Goal: Information Seeking & Learning: Check status

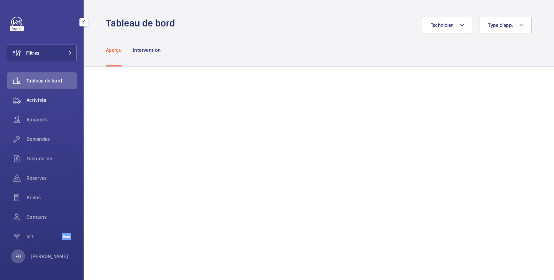
click at [36, 101] on span "Activités" at bounding box center [51, 100] width 50 height 7
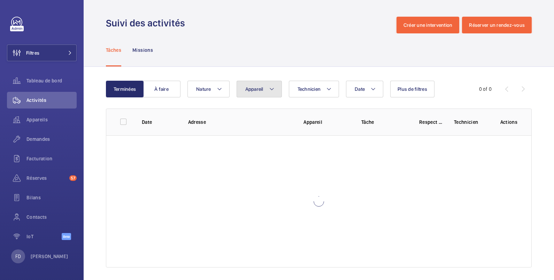
click at [254, 94] on button "Appareil" at bounding box center [258, 89] width 45 height 17
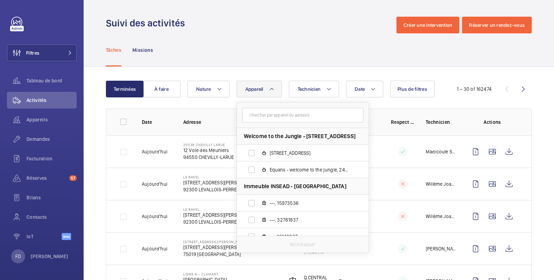
click at [258, 116] on input "text" at bounding box center [302, 115] width 121 height 15
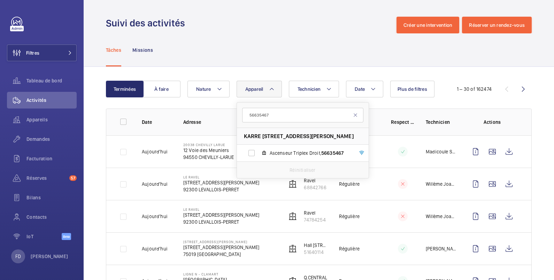
type input "56635467"
click at [46, 53] on button "Filtres" at bounding box center [42, 53] width 70 height 17
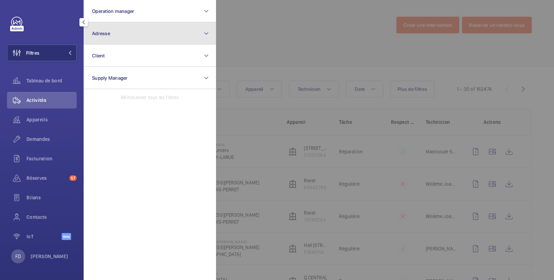
click at [104, 31] on span "Adresse" at bounding box center [101, 34] width 18 height 6
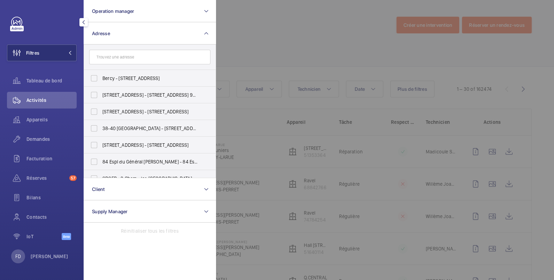
click at [106, 56] on input "text" at bounding box center [149, 57] width 121 height 15
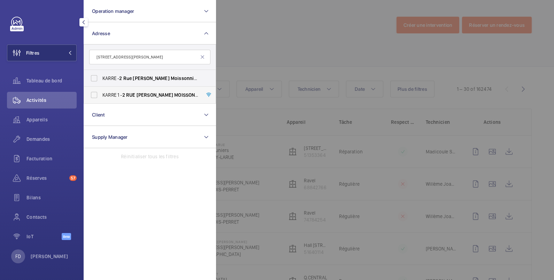
type input "[STREET_ADDRESS][PERSON_NAME]"
click at [96, 95] on label "KARRE [STREET_ADDRESS][PERSON_NAME] 2 0" at bounding box center [144, 95] width 121 height 17
click at [96, 95] on input "KARRE [STREET_ADDRESS][PERSON_NAME] 2 0" at bounding box center [94, 95] width 14 height 14
checkbox input "true"
click at [94, 79] on label "KARRE - [STREET_ADDRESS][PERSON_NAME] 691 2 0" at bounding box center [144, 78] width 121 height 17
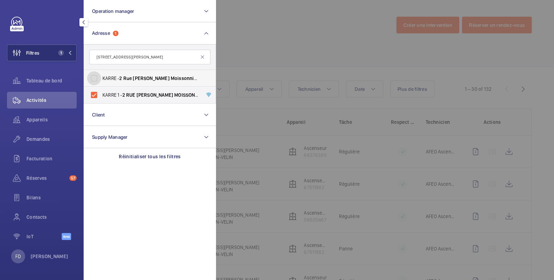
click at [94, 79] on input "KARRE - [STREET_ADDRESS][PERSON_NAME] 691 2 0" at bounding box center [94, 78] width 14 height 14
checkbox input "true"
click at [289, 31] on div at bounding box center [493, 140] width 554 height 280
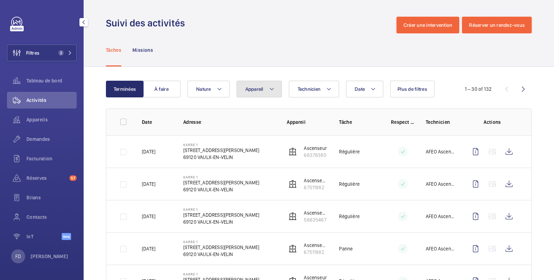
click at [253, 94] on button "Appareil" at bounding box center [258, 89] width 45 height 17
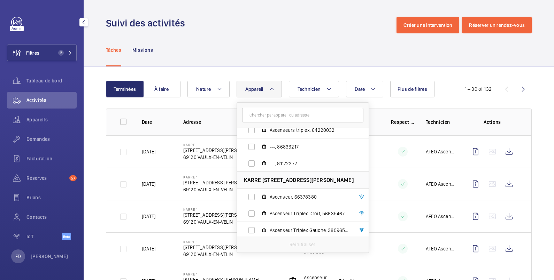
scroll to position [59, 0]
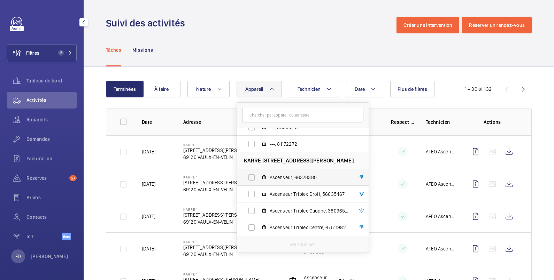
click at [319, 177] on span "Ascenseur, 66378380" at bounding box center [310, 177] width 81 height 7
click at [258, 177] on input "Ascenseur, 66378380" at bounding box center [251, 178] width 14 height 14
checkbox input "true"
click at [382, 146] on td at bounding box center [397, 151] width 35 height 32
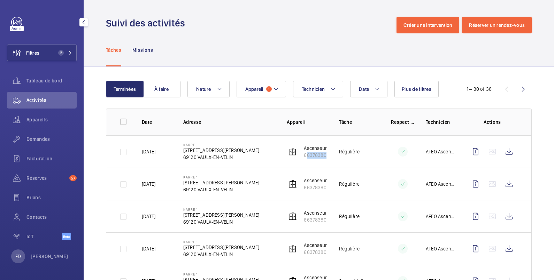
drag, startPoint x: 325, startPoint y: 155, endPoint x: 297, endPoint y: 159, distance: 28.5
click at [0, 0] on tr "[DATE] KARRE [STREET_ADDRESS][PERSON_NAME]-VELIN Ascenseur 66378380 Régulière A…" at bounding box center [0, 0] width 0 height 0
copy p "66378380"
click at [259, 86] on span "Appareil" at bounding box center [254, 89] width 18 height 6
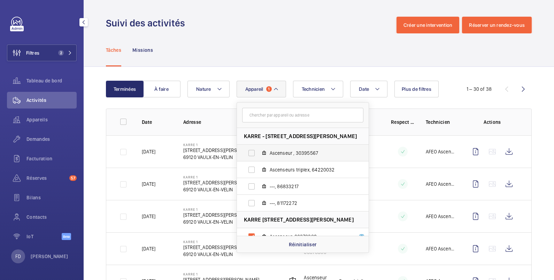
scroll to position [59, 0]
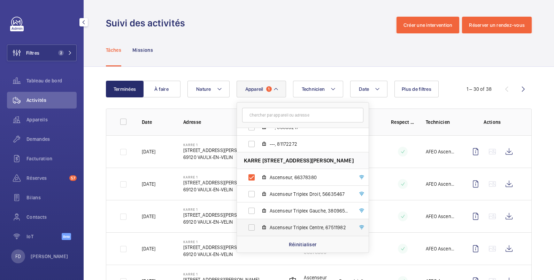
click at [289, 225] on span "Ascenseur Triplex Centre, 67511982" at bounding box center [310, 227] width 81 height 7
click at [258, 225] on input "Ascenseur Triplex Centre, 67511982" at bounding box center [251, 228] width 14 height 14
checkbox input "true"
click at [380, 144] on td at bounding box center [397, 151] width 35 height 32
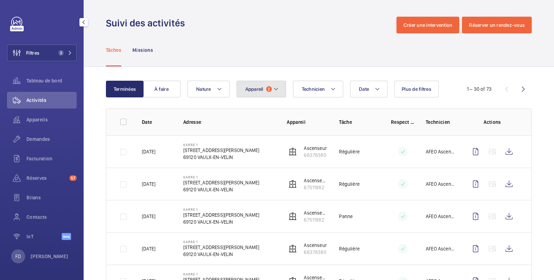
click at [252, 90] on span "Appareil" at bounding box center [254, 89] width 18 height 6
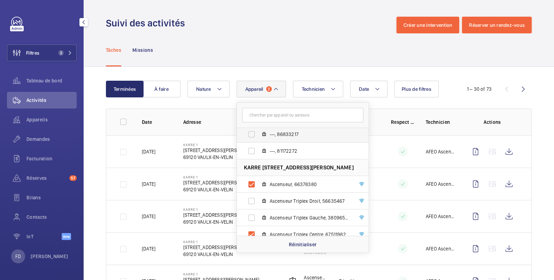
scroll to position [59, 0]
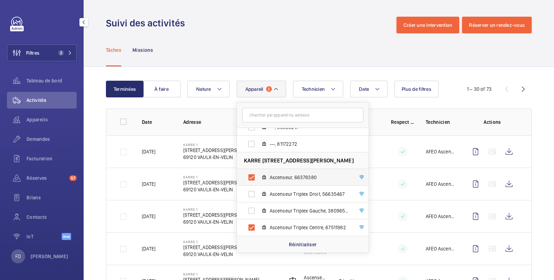
click at [277, 173] on label "Ascenseur, 66378380" at bounding box center [297, 177] width 121 height 17
click at [258, 173] on input "Ascenseur, 66378380" at bounding box center [251, 178] width 14 height 14
checkbox input "false"
click at [311, 52] on div "Tâches Missions" at bounding box center [319, 49] width 426 height 33
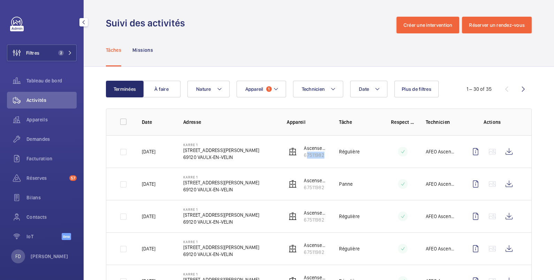
drag, startPoint x: 328, startPoint y: 157, endPoint x: 299, endPoint y: 160, distance: 29.4
click at [0, 0] on tr "[DATE] KARRE [STREET_ADDRESS][PERSON_NAME]-VELIN Ascenseur Triplex Centre 67511…" at bounding box center [0, 0] width 0 height 0
copy p "67511982"
click at [250, 90] on span "Appareil" at bounding box center [254, 89] width 18 height 6
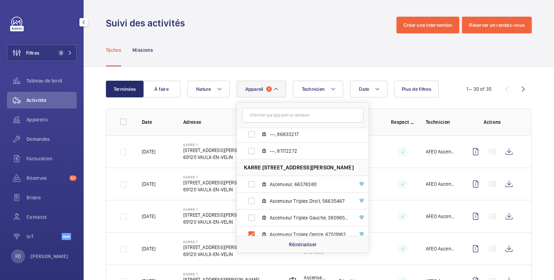
scroll to position [59, 0]
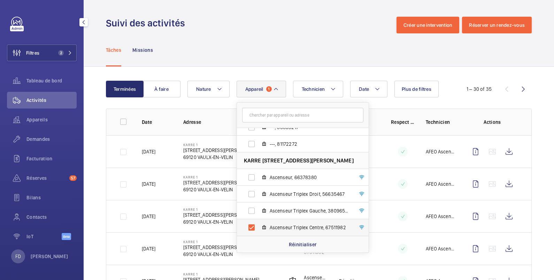
click at [277, 230] on span "Ascenseur Triplex Centre, 67511982" at bounding box center [310, 227] width 81 height 7
click at [258, 230] on input "Ascenseur Triplex Centre, 67511982" at bounding box center [251, 228] width 14 height 14
checkbox input "false"
click at [253, 210] on label "Ascenseur Triplex Gauche, 38096566" at bounding box center [297, 211] width 121 height 17
click at [253, 210] on input "Ascenseur Triplex Gauche, 38096566" at bounding box center [251, 211] width 14 height 14
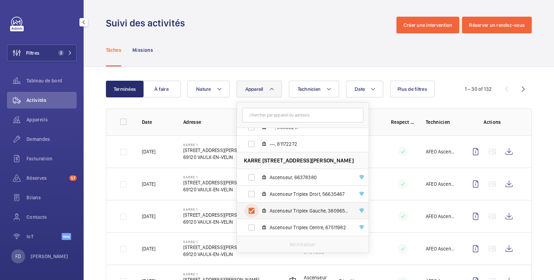
checkbox input "true"
click at [366, 51] on div "Tâches Missions" at bounding box center [319, 49] width 426 height 33
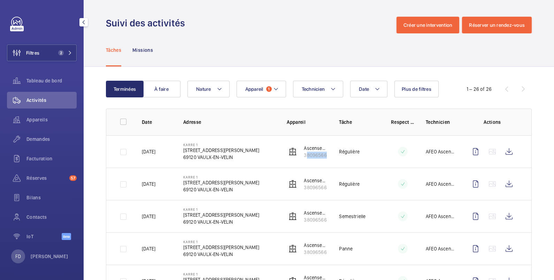
drag, startPoint x: 329, startPoint y: 157, endPoint x: 298, endPoint y: 161, distance: 31.9
click at [0, 0] on tr "[DATE] KARRE [STREET_ADDRESS][PERSON_NAME]-VELIN Ascenseur Triplex Gauche 38096…" at bounding box center [0, 0] width 0 height 0
copy p "38096566"
click at [258, 89] on span "Appareil" at bounding box center [254, 89] width 18 height 6
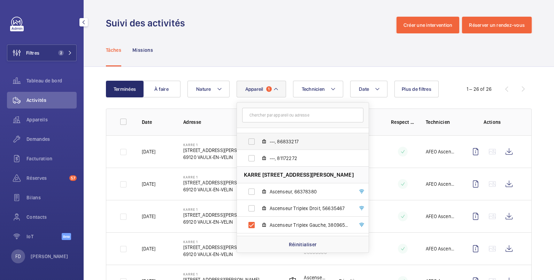
scroll to position [59, 0]
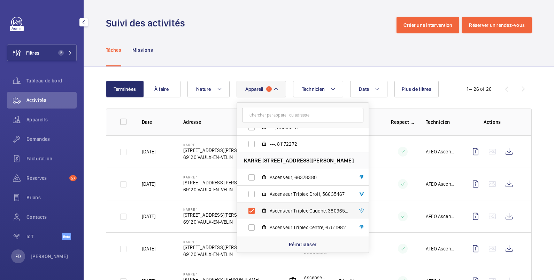
click at [256, 211] on label "Ascenseur Triplex Gauche, 38096566" at bounding box center [297, 211] width 121 height 17
click at [256, 211] on input "Ascenseur Triplex Gauche, 38096566" at bounding box center [251, 211] width 14 height 14
checkbox input "false"
click at [251, 198] on label "Ascenseur Triplex Droit, 56635467" at bounding box center [297, 194] width 121 height 17
click at [251, 198] on input "Ascenseur Triplex Droit, 56635467" at bounding box center [251, 194] width 14 height 14
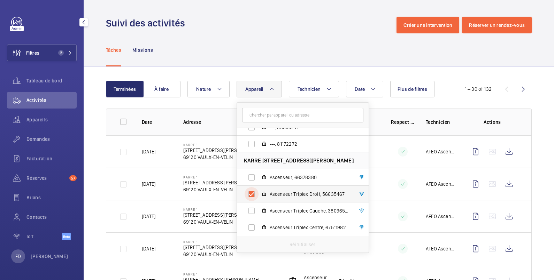
checkbox input "true"
click at [321, 32] on div "Suivi des activités Créer une intervention Réserver un rendez-vous" at bounding box center [319, 25] width 426 height 17
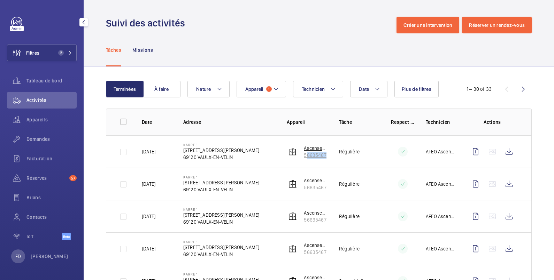
drag, startPoint x: 324, startPoint y: 155, endPoint x: 300, endPoint y: 155, distance: 24.4
click at [0, 0] on tr "[DATE] KARRE 1 [STREET_ADDRESS][PERSON_NAME]-VELIN Ascenseur Triplex Droit 5663…" at bounding box center [0, 0] width 0 height 0
copy p "56635467"
